Goal: Information Seeking & Learning: Check status

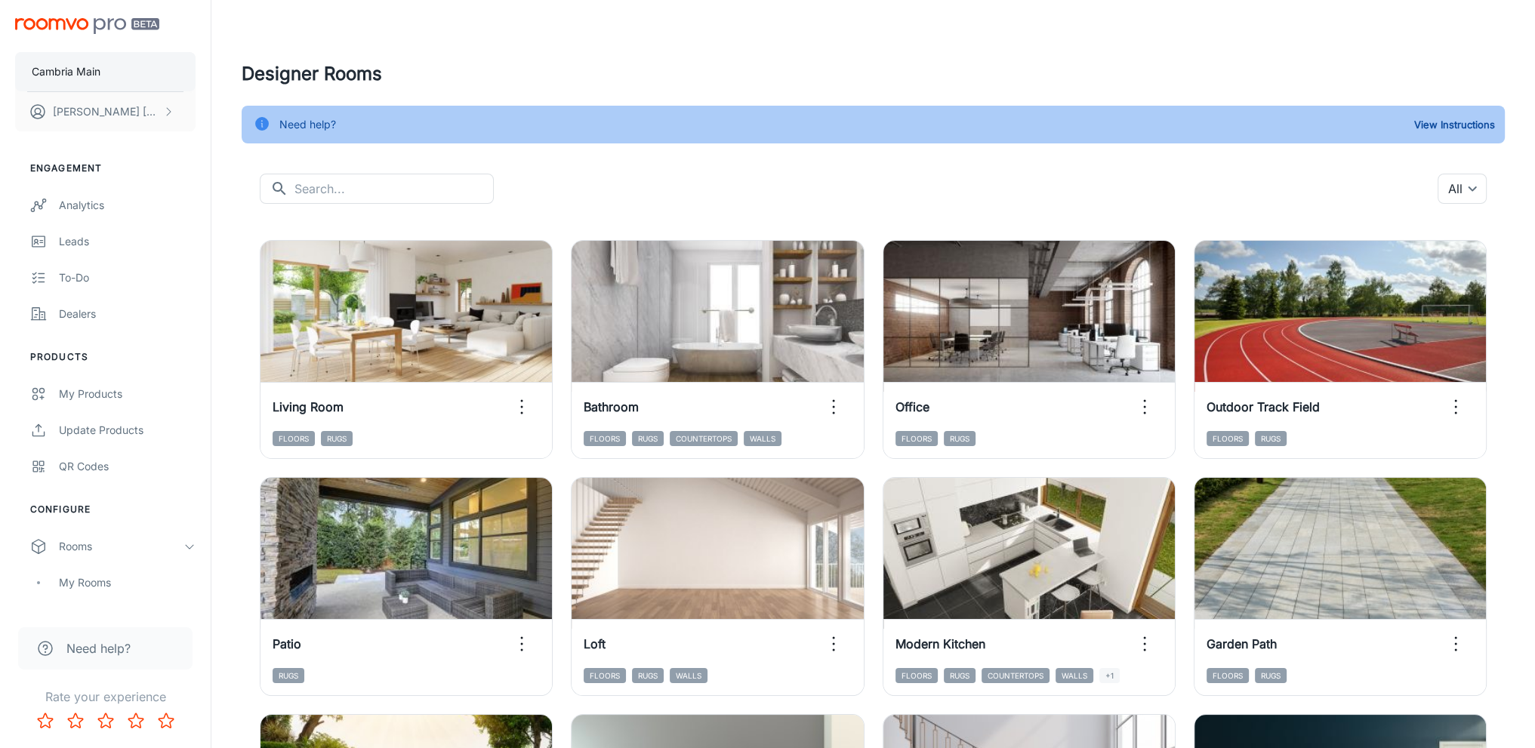
click at [94, 67] on p "Cambria Main" at bounding box center [66, 71] width 69 height 17
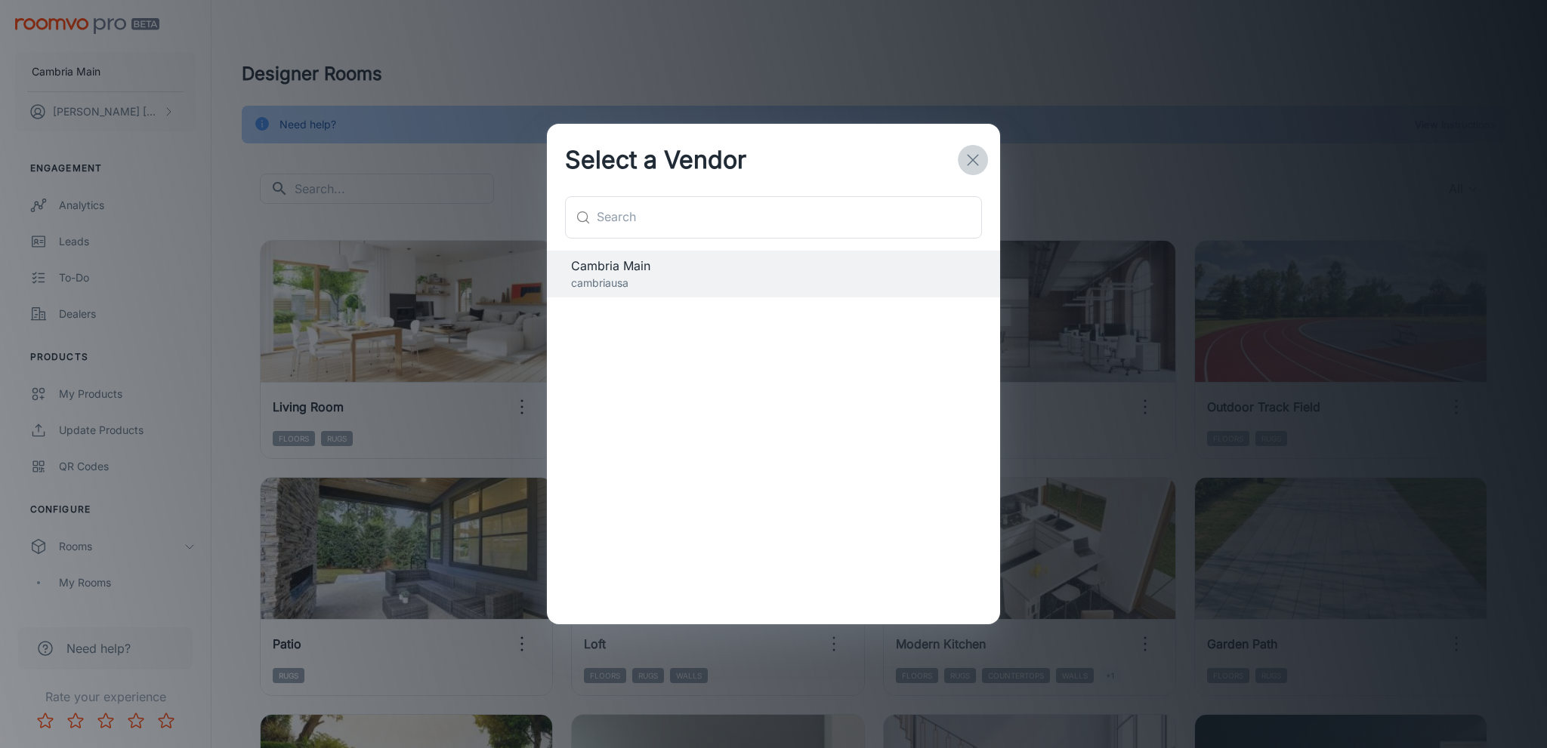
click at [973, 156] on icon "button" at bounding box center [973, 160] width 18 height 18
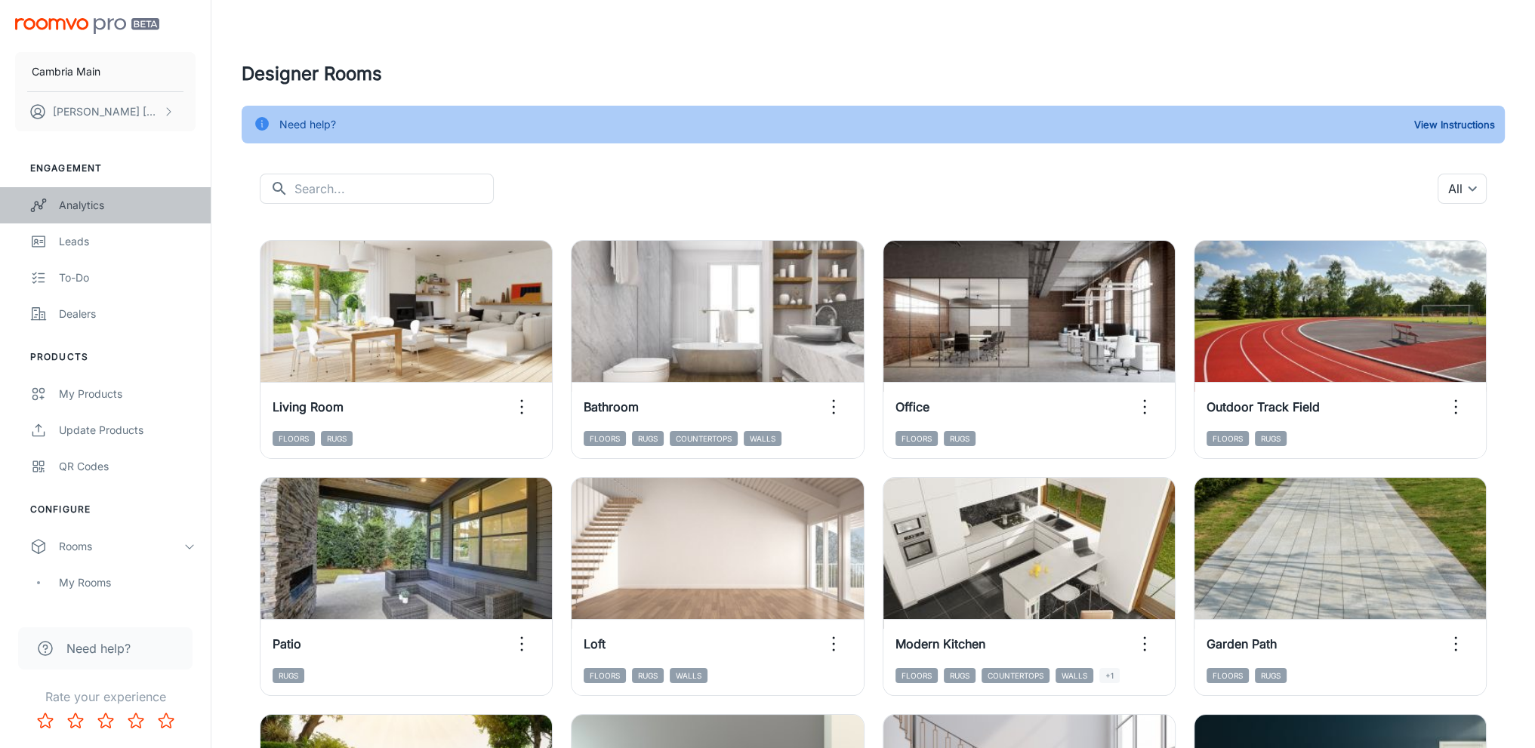
click at [75, 200] on div "Analytics" at bounding box center [127, 205] width 137 height 17
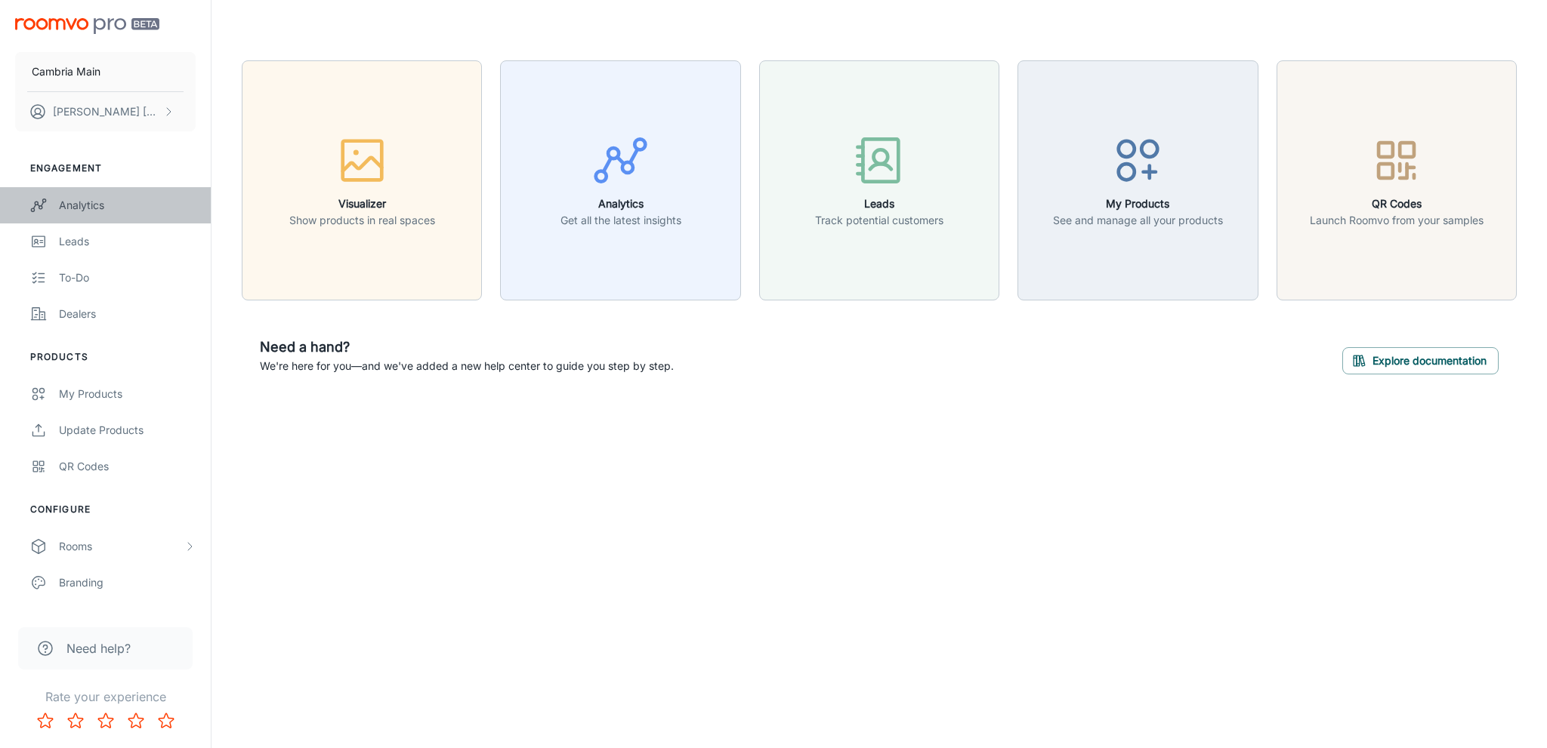
click at [107, 213] on div "Analytics" at bounding box center [127, 205] width 137 height 17
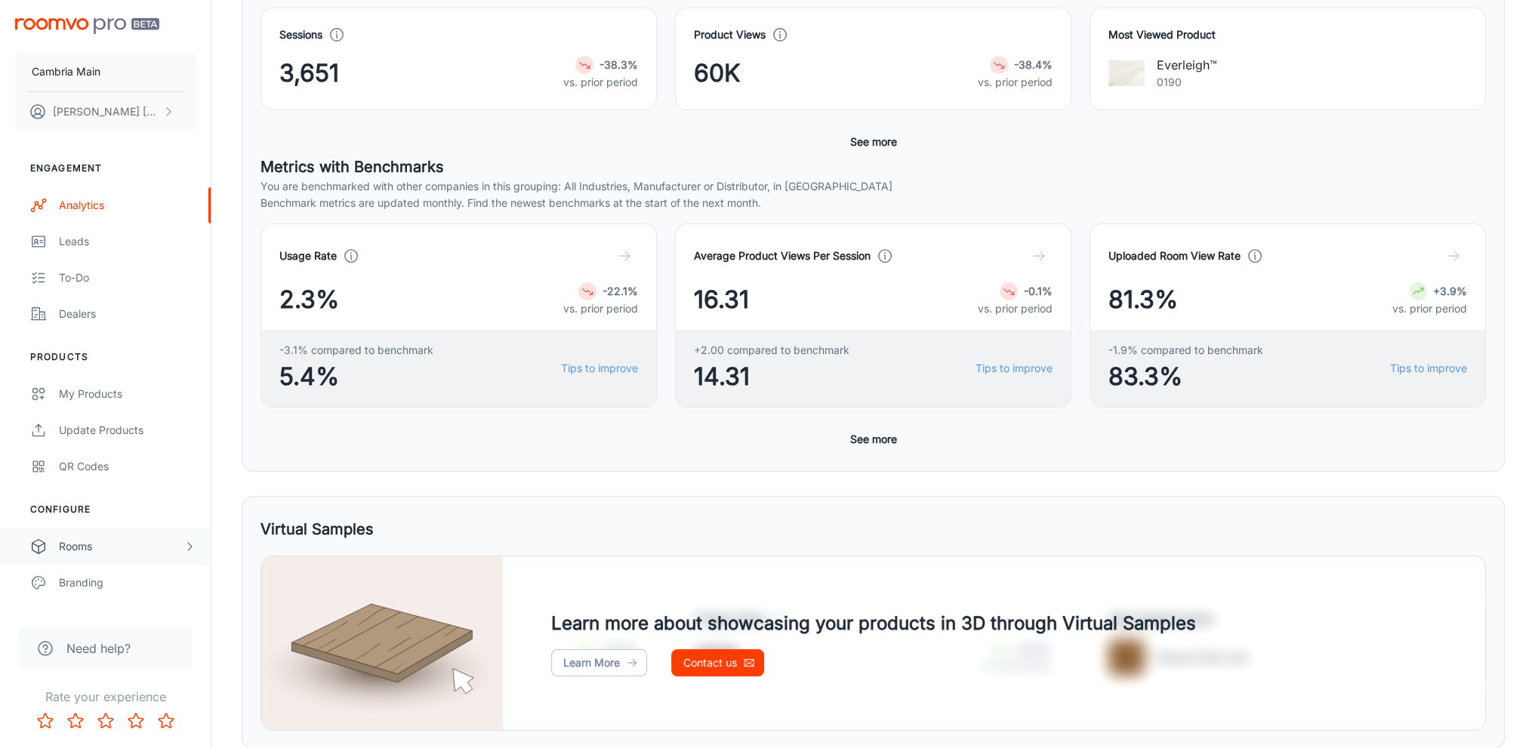
scroll to position [273, 0]
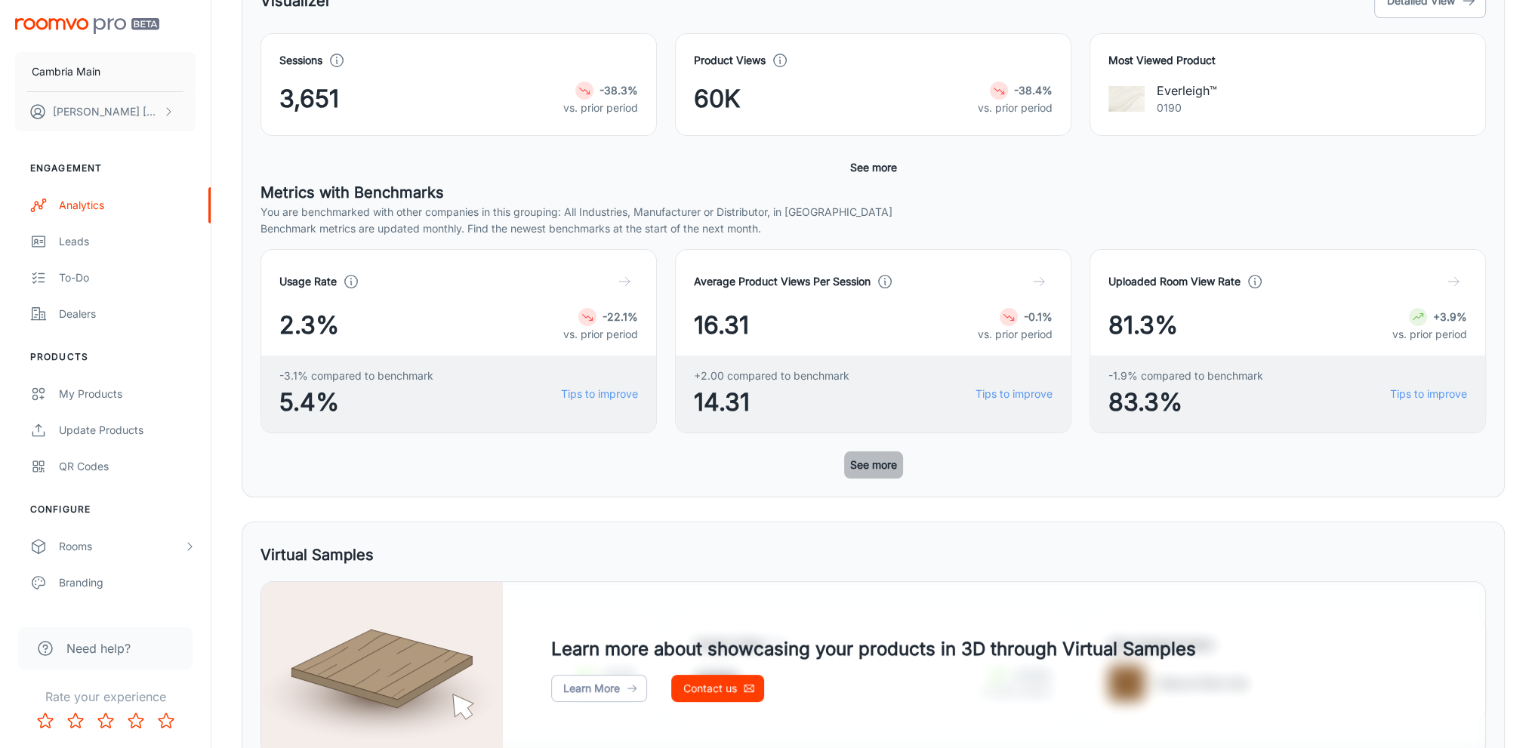
click at [885, 467] on button "See more" at bounding box center [873, 465] width 59 height 27
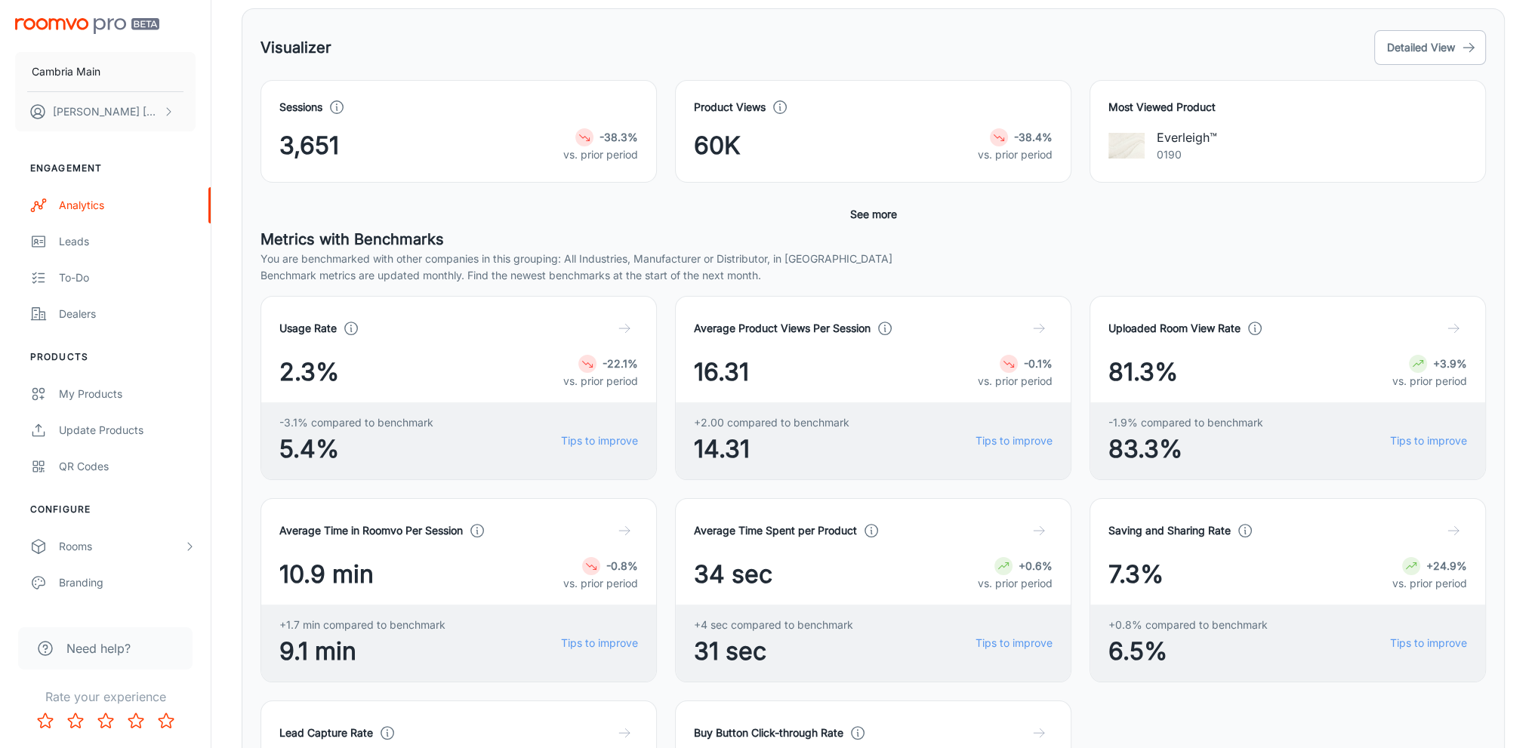
scroll to position [0, 0]
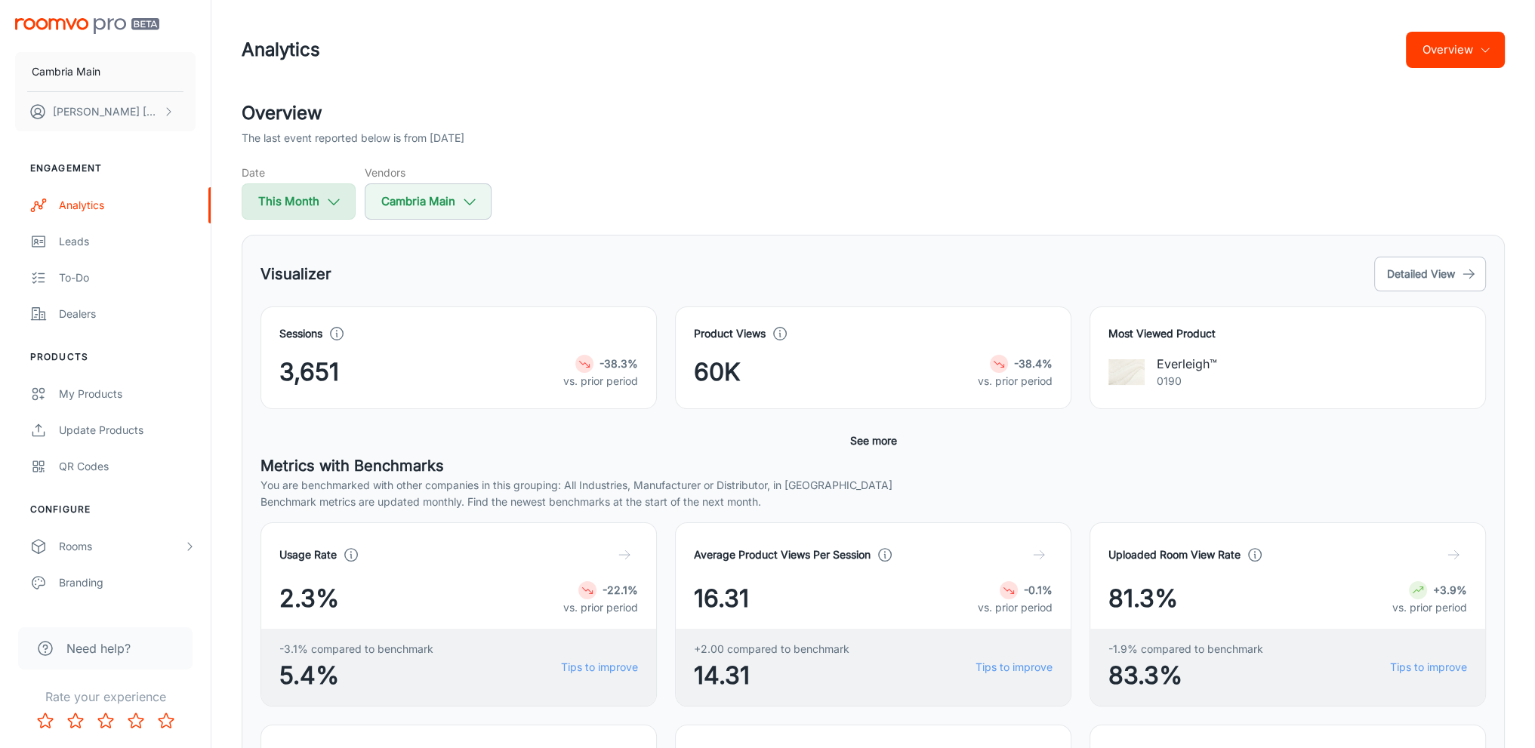
click at [326, 214] on button "This Month" at bounding box center [299, 202] width 114 height 36
select select "8"
select select "2025"
select select "8"
select select "2025"
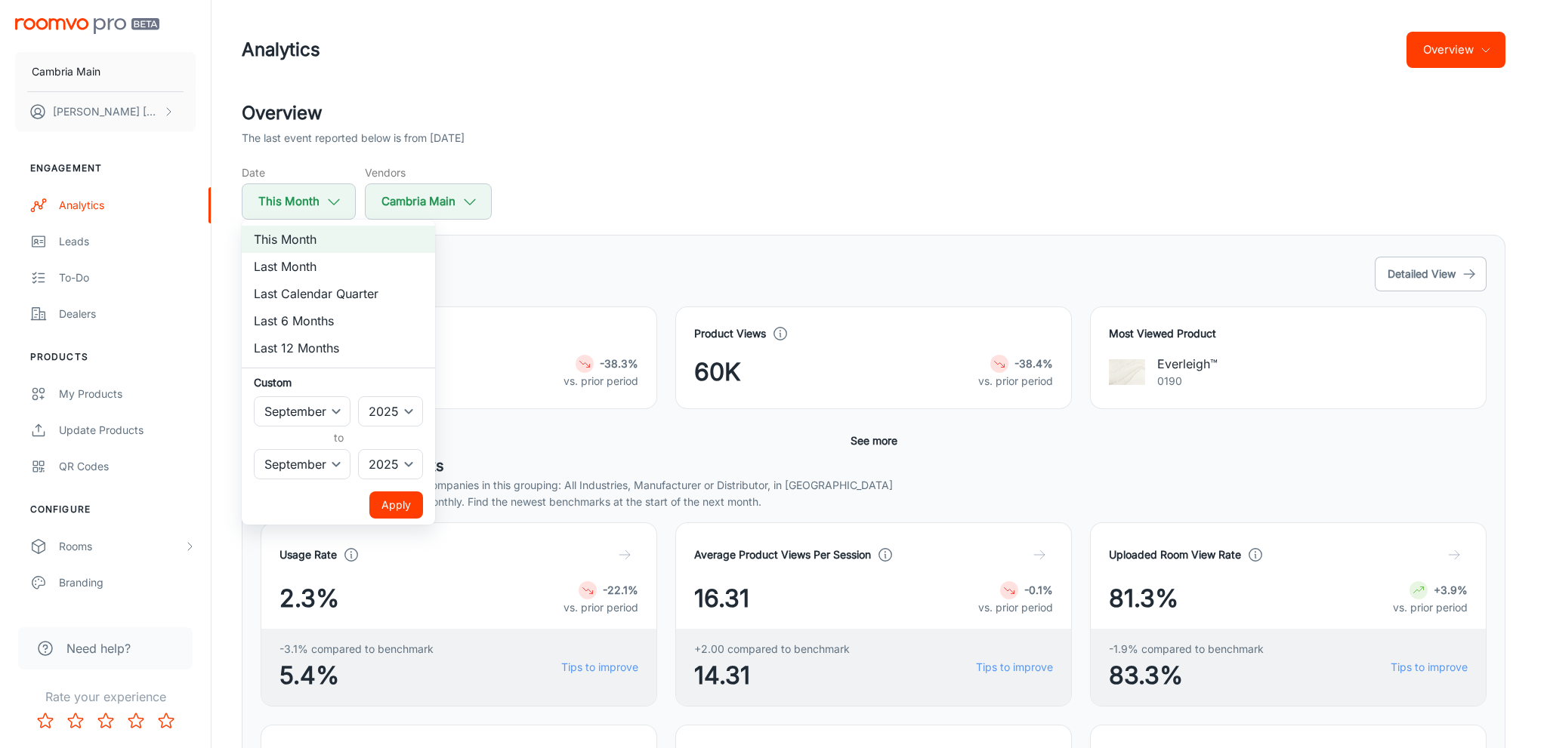
click at [504, 439] on div at bounding box center [773, 374] width 1547 height 748
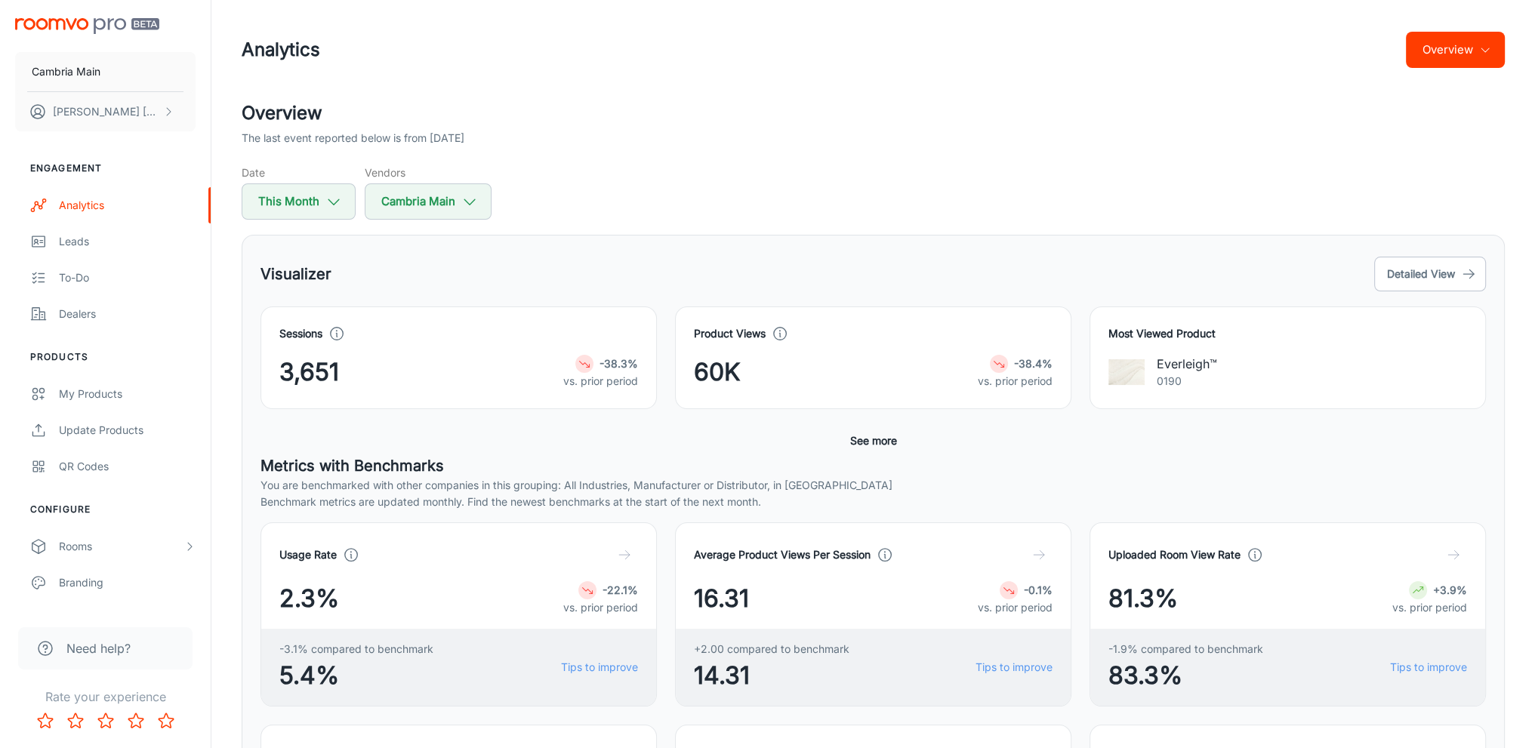
click at [785, 165] on div "Date This Month Vendors Cambria Main" at bounding box center [873, 192] width 1263 height 55
